Goal: Task Accomplishment & Management: Manage account settings

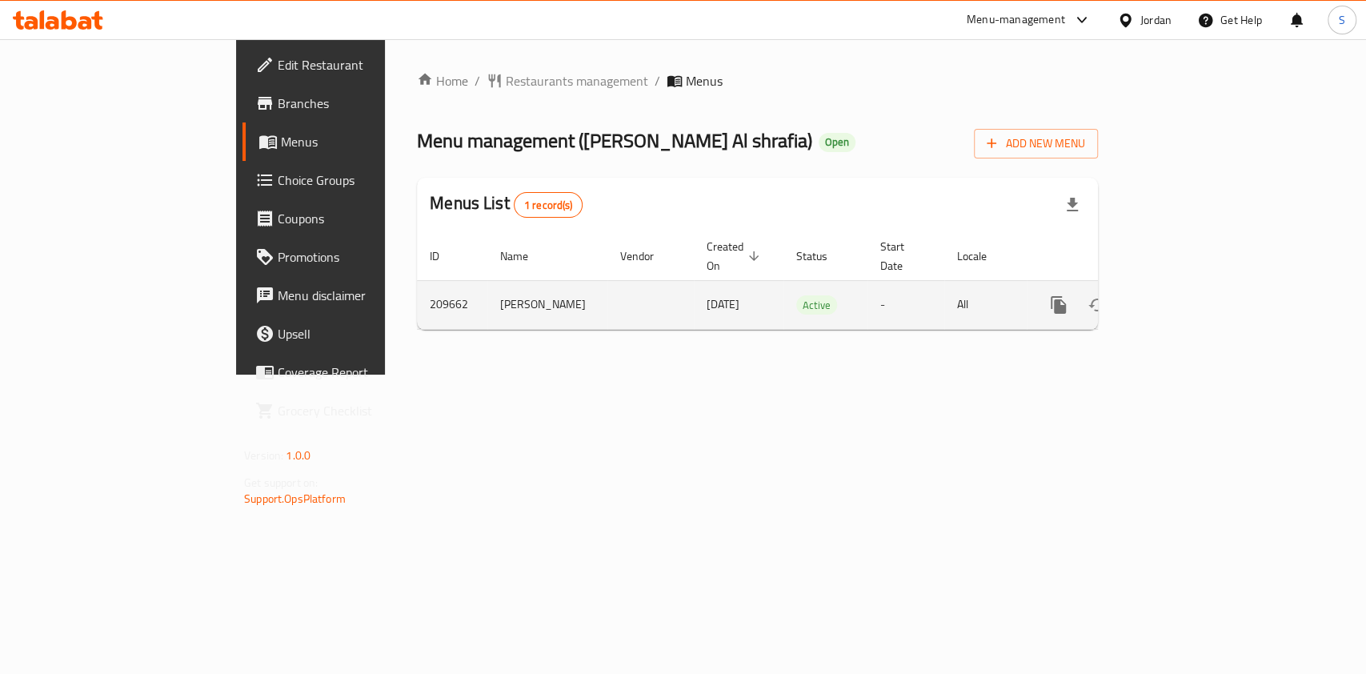
click at [1184, 295] on icon "enhanced table" at bounding box center [1173, 304] width 19 height 19
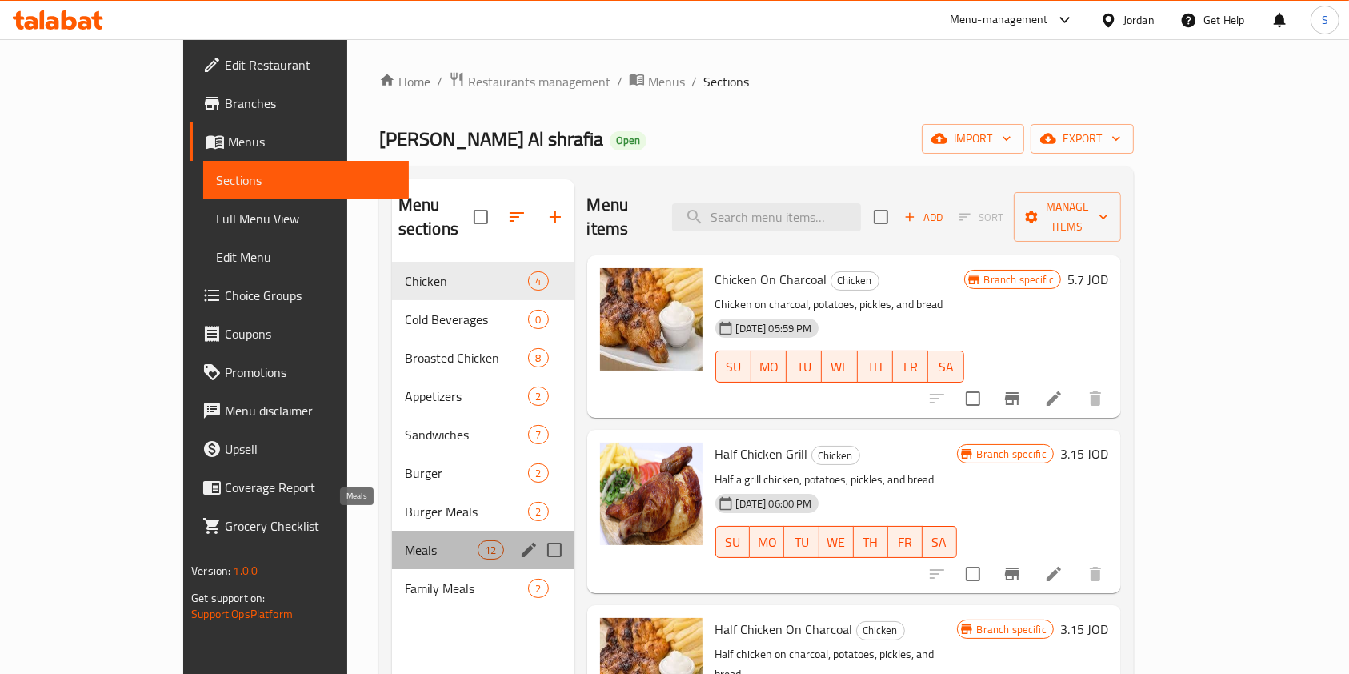
click at [405, 540] on span "Meals" at bounding box center [441, 549] width 73 height 19
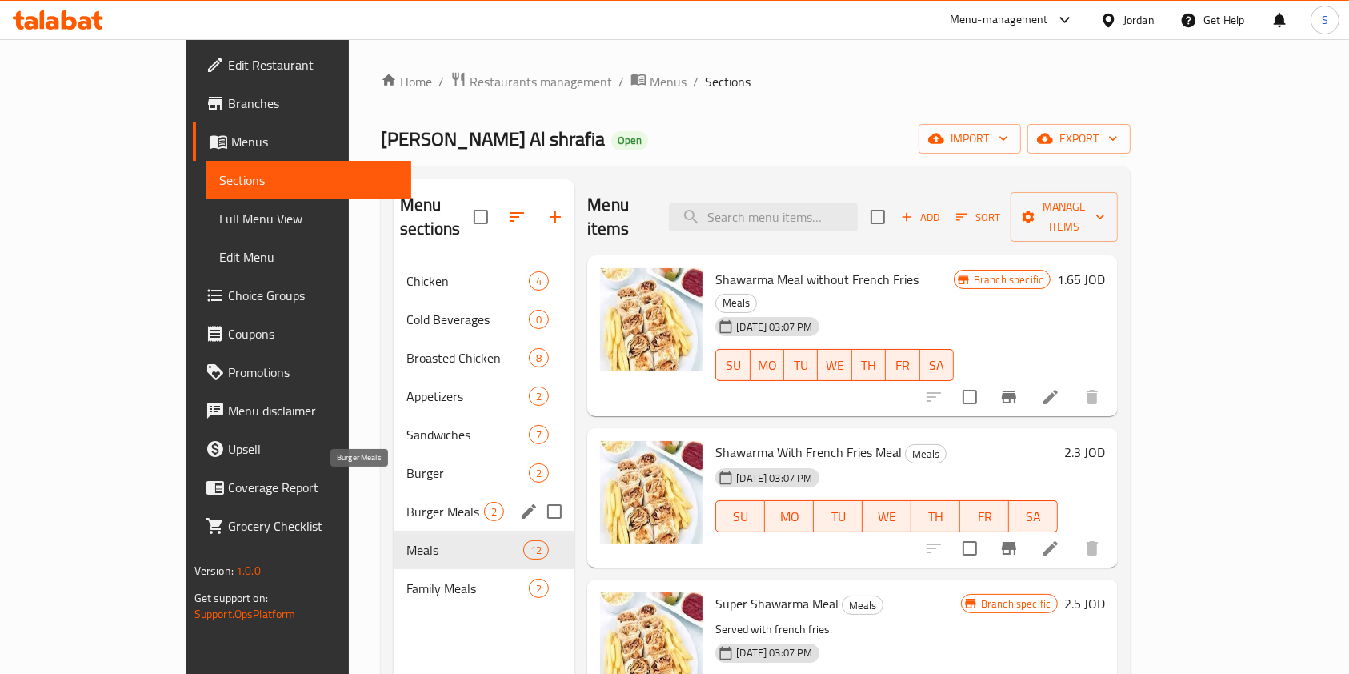
click at [407, 502] on span "Burger Meals" at bounding box center [446, 511] width 78 height 19
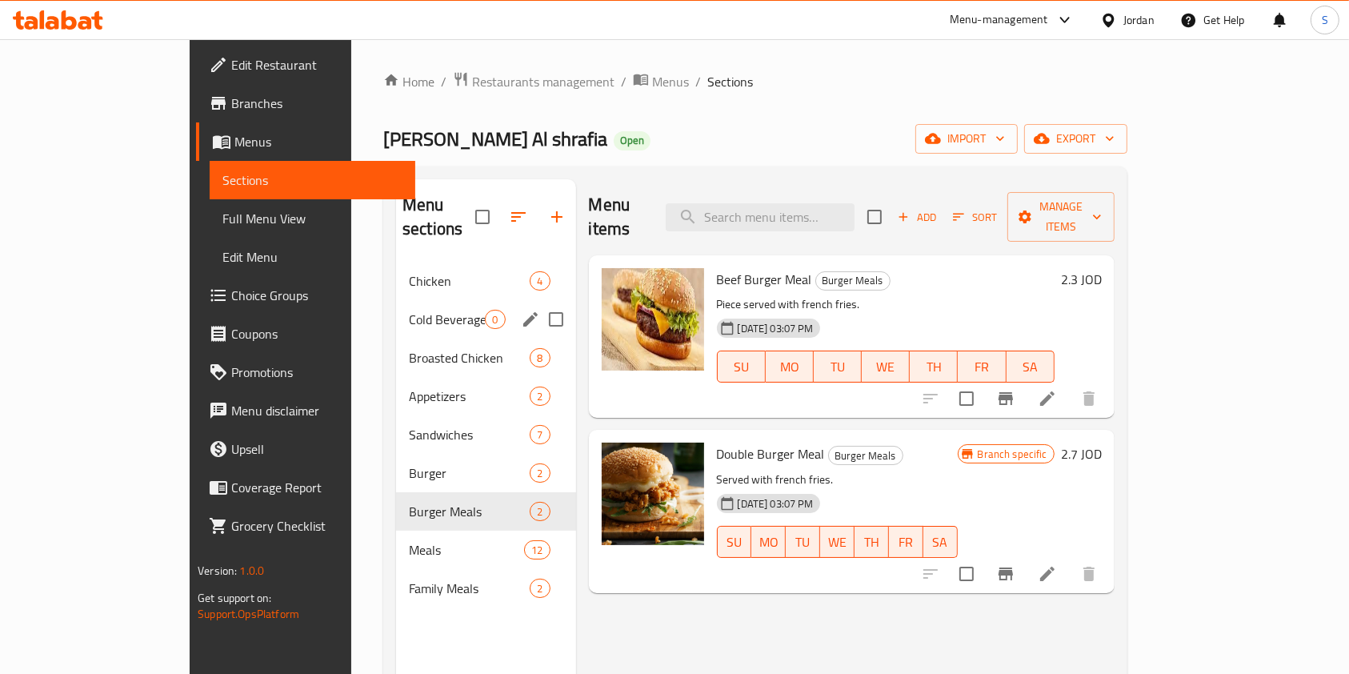
click at [396, 300] on div "Cold Beverages 0" at bounding box center [485, 319] width 179 height 38
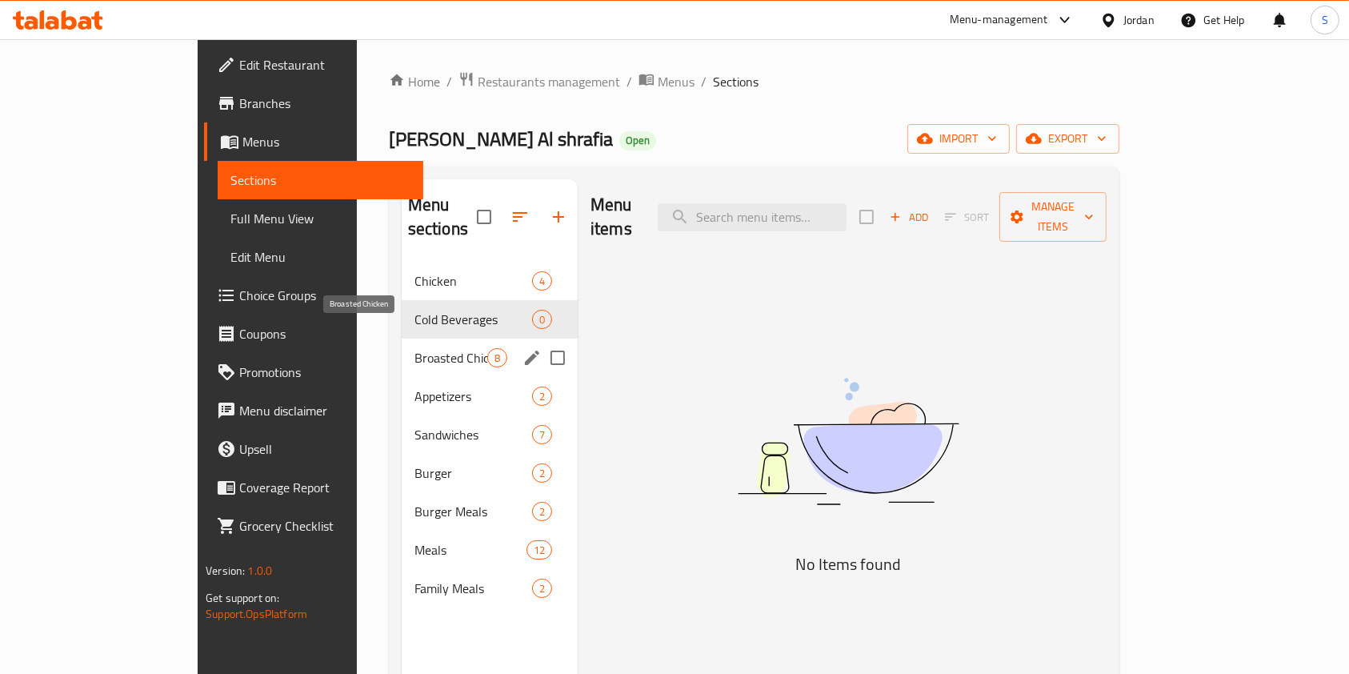
click at [415, 348] on span "Broasted Chicken" at bounding box center [451, 357] width 73 height 19
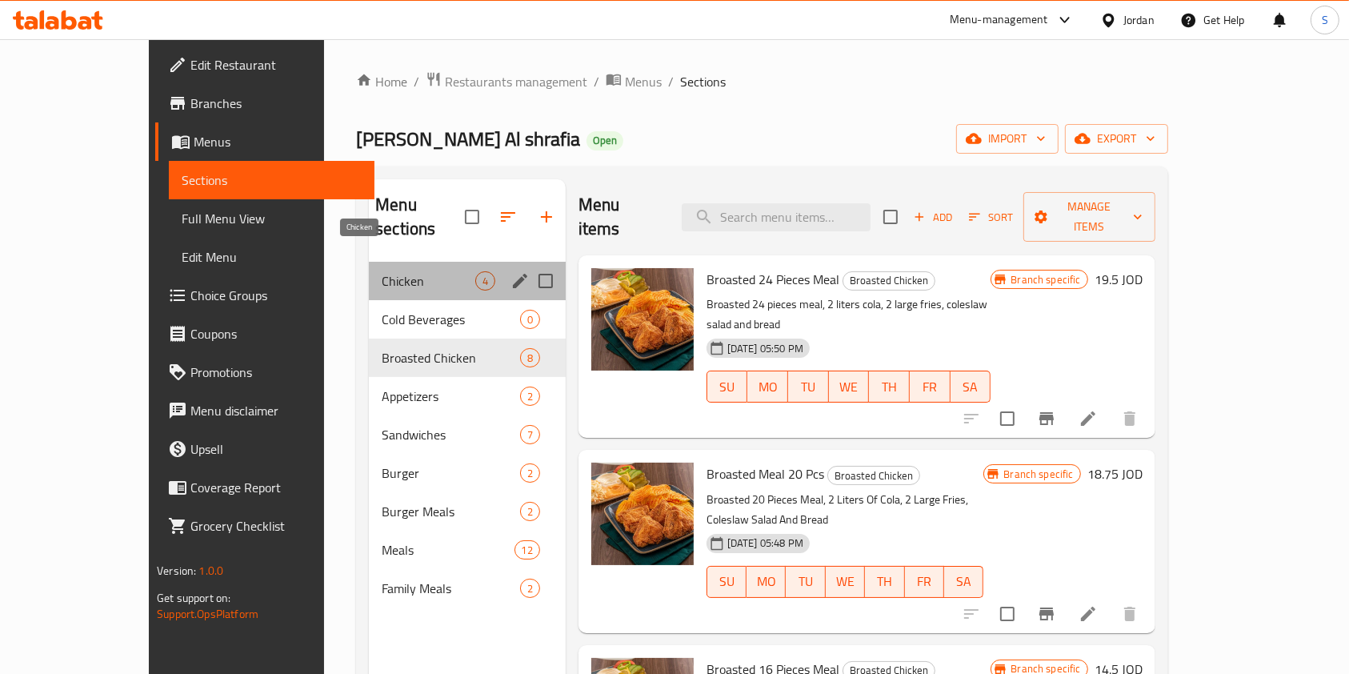
click at [382, 271] on span "Chicken" at bounding box center [428, 280] width 93 height 19
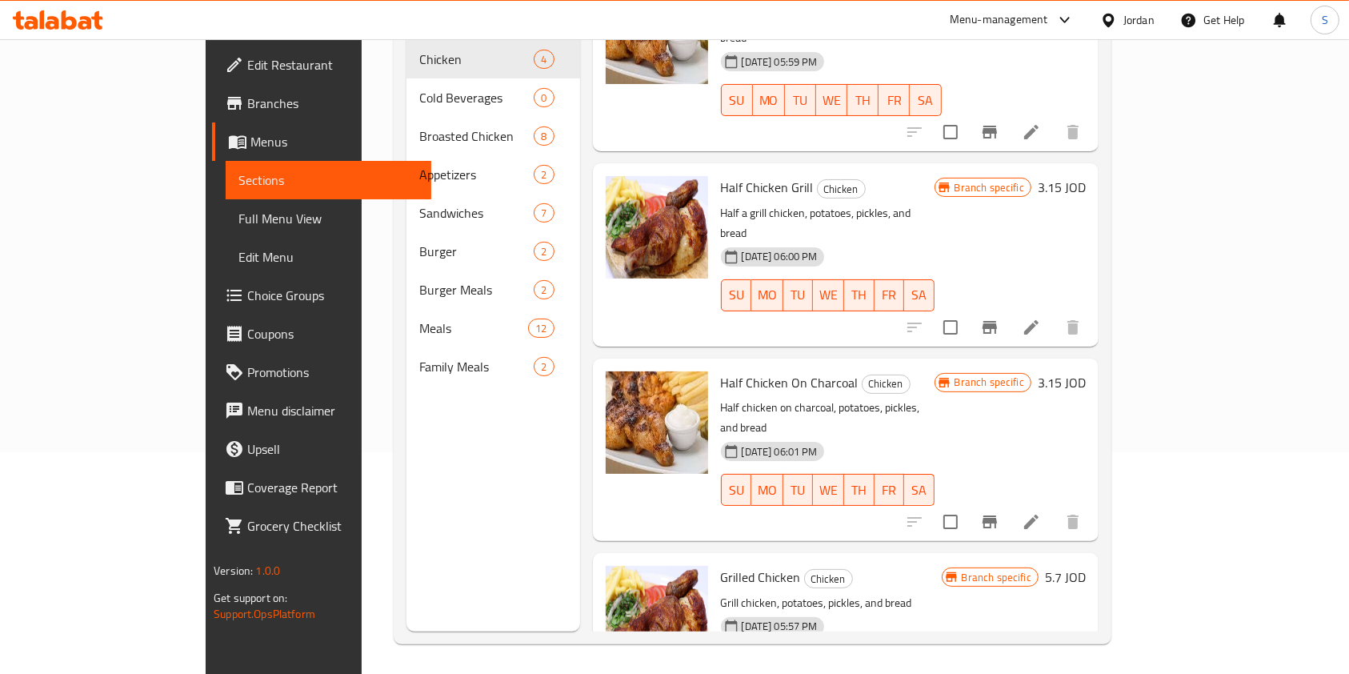
scroll to position [224, 0]
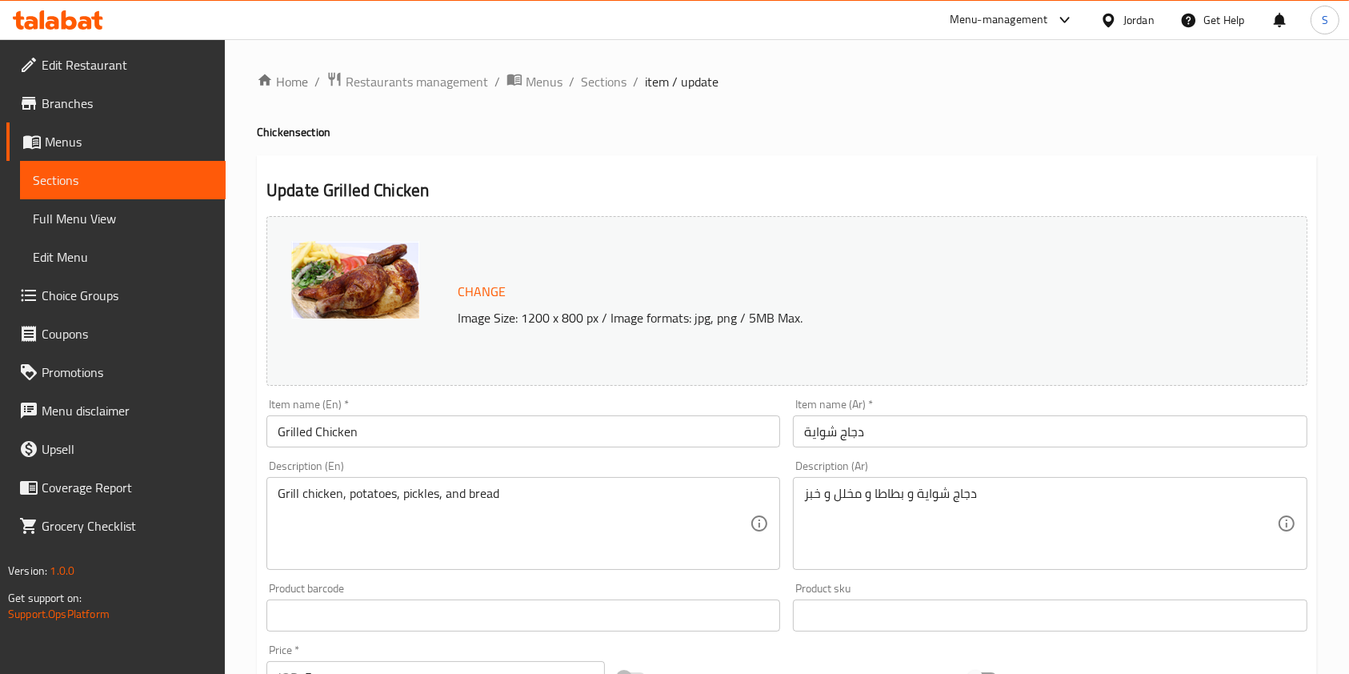
click at [598, 86] on span "Sections" at bounding box center [604, 81] width 46 height 19
